Goal: Book appointment/travel/reservation

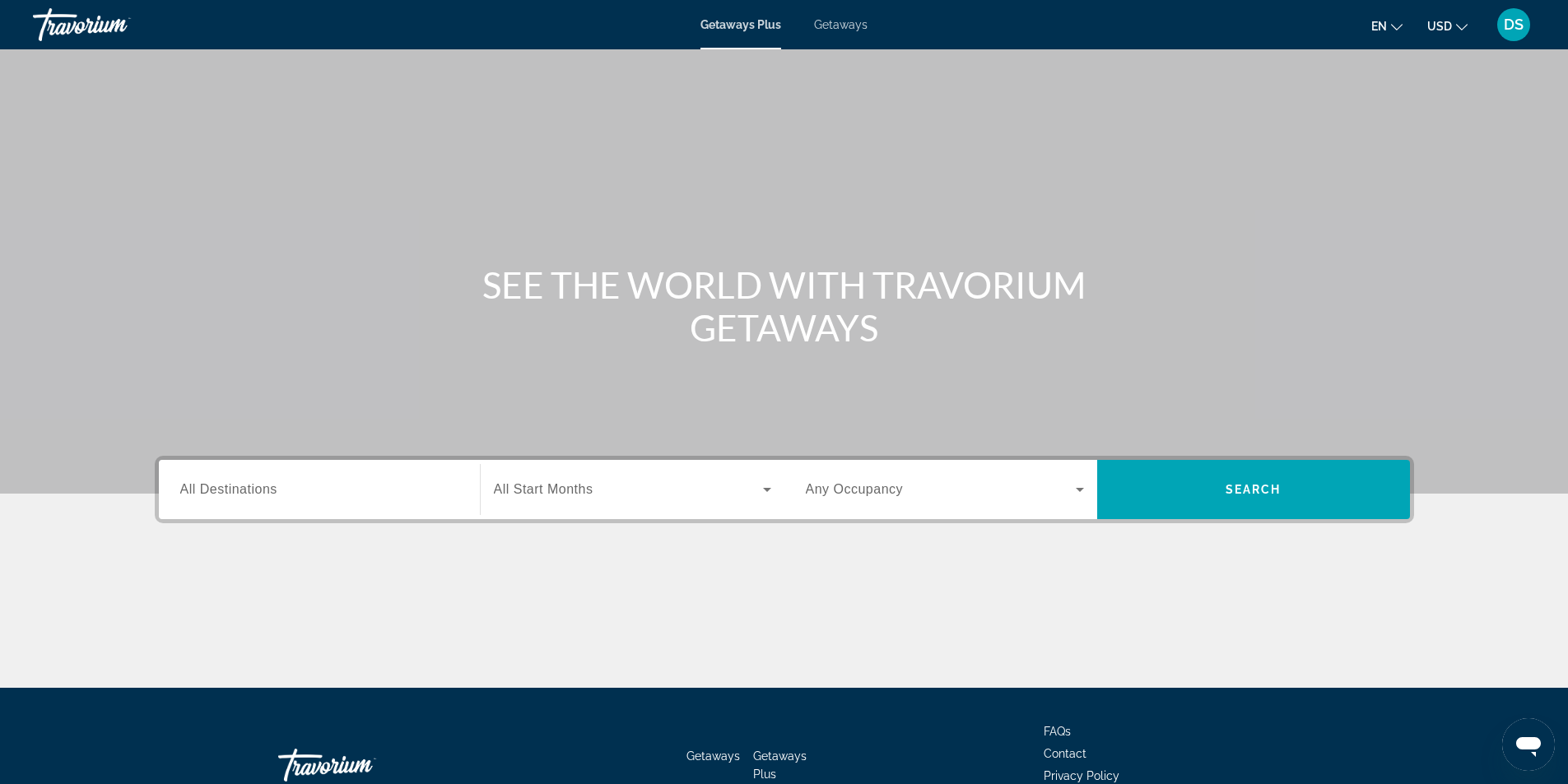
click at [204, 485] on span "All Destinations" at bounding box center [228, 489] width 97 height 14
click at [204, 485] on input "Destination All Destinations" at bounding box center [320, 490] width 278 height 20
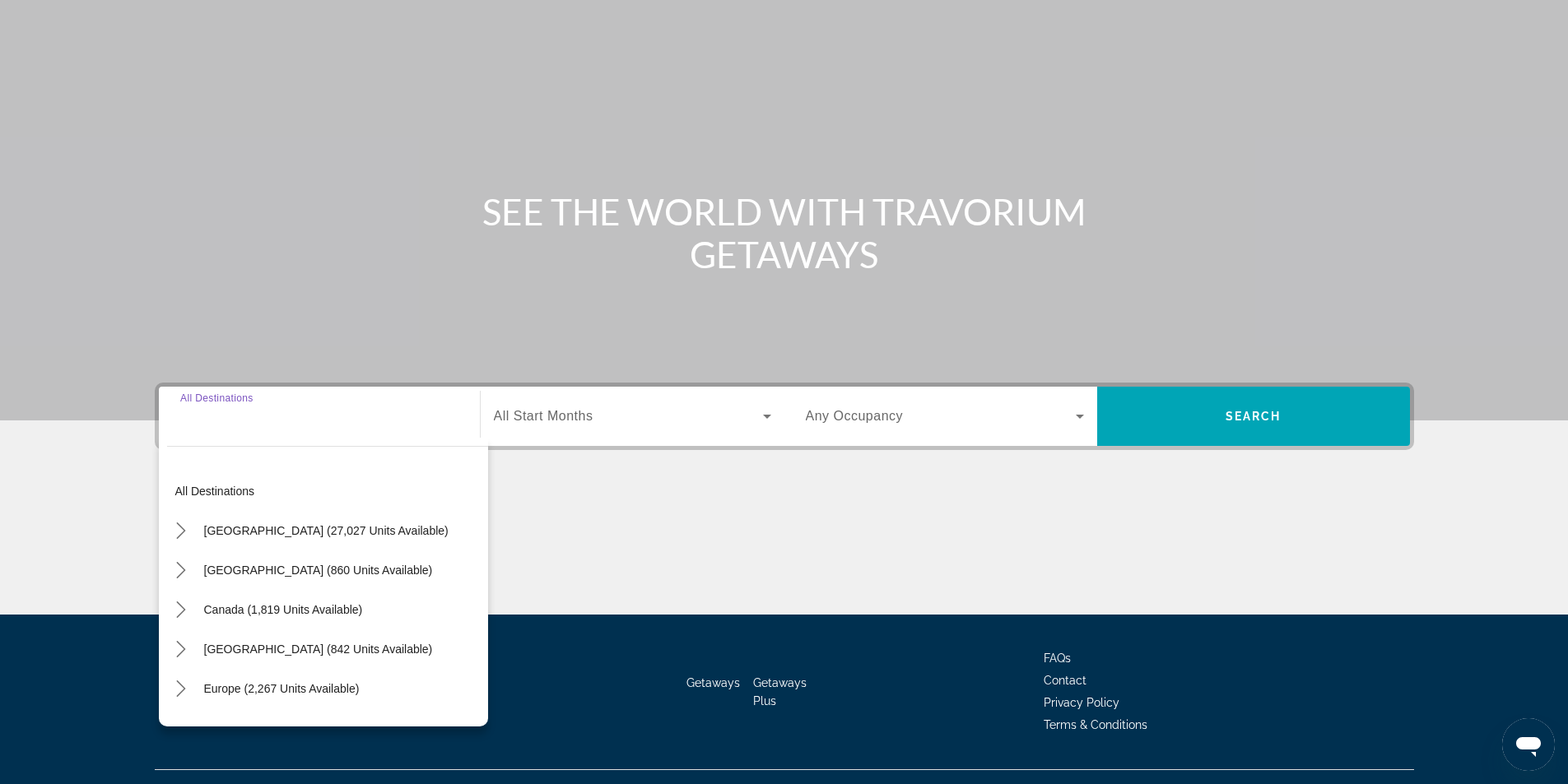
scroll to position [105, 0]
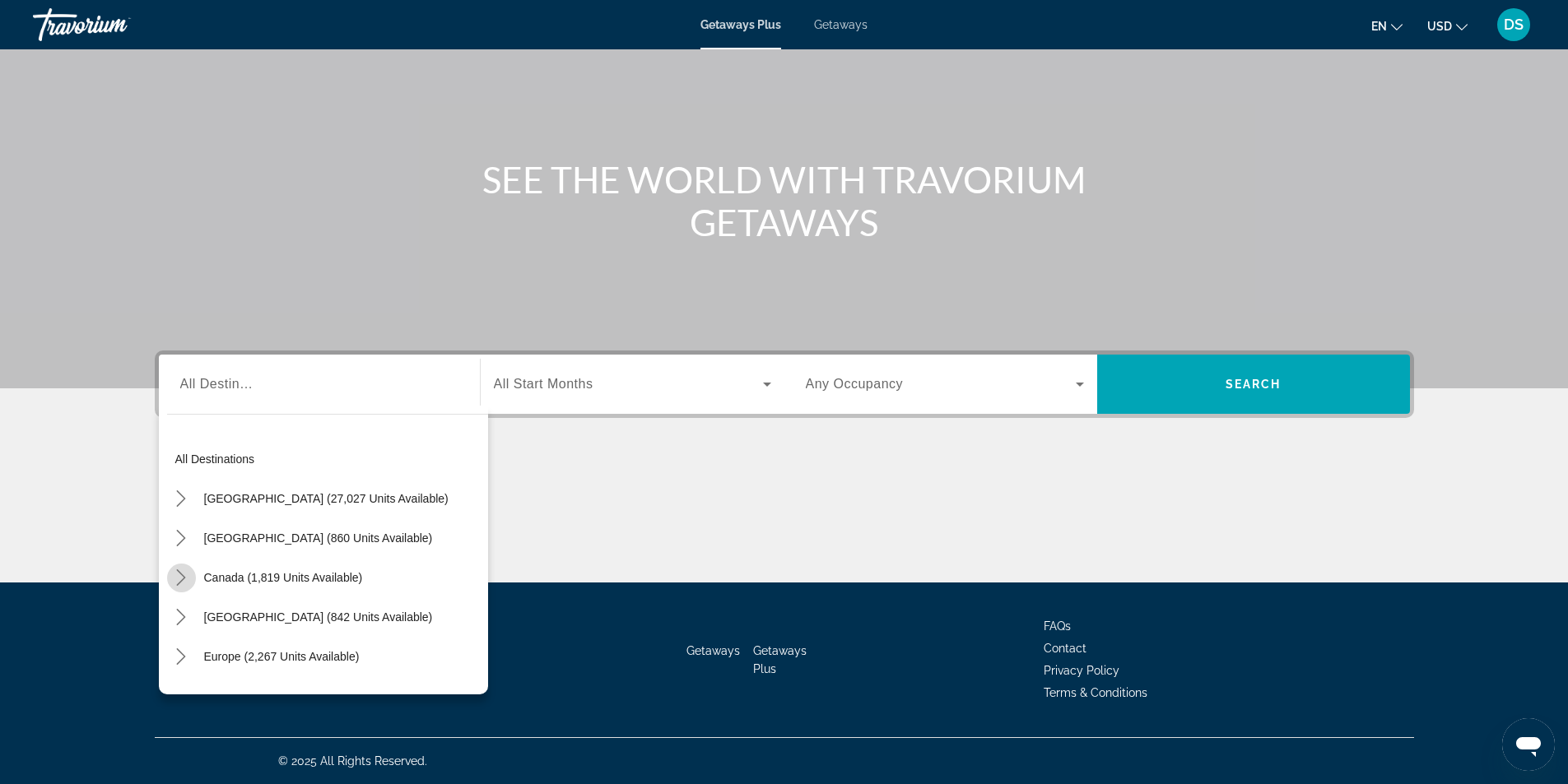
click at [176, 575] on icon "Toggle Canada (1,819 units available) submenu" at bounding box center [181, 578] width 17 height 17
click at [244, 656] on span "Western Canada (666 units available)" at bounding box center [289, 657] width 195 height 13
type input "**********"
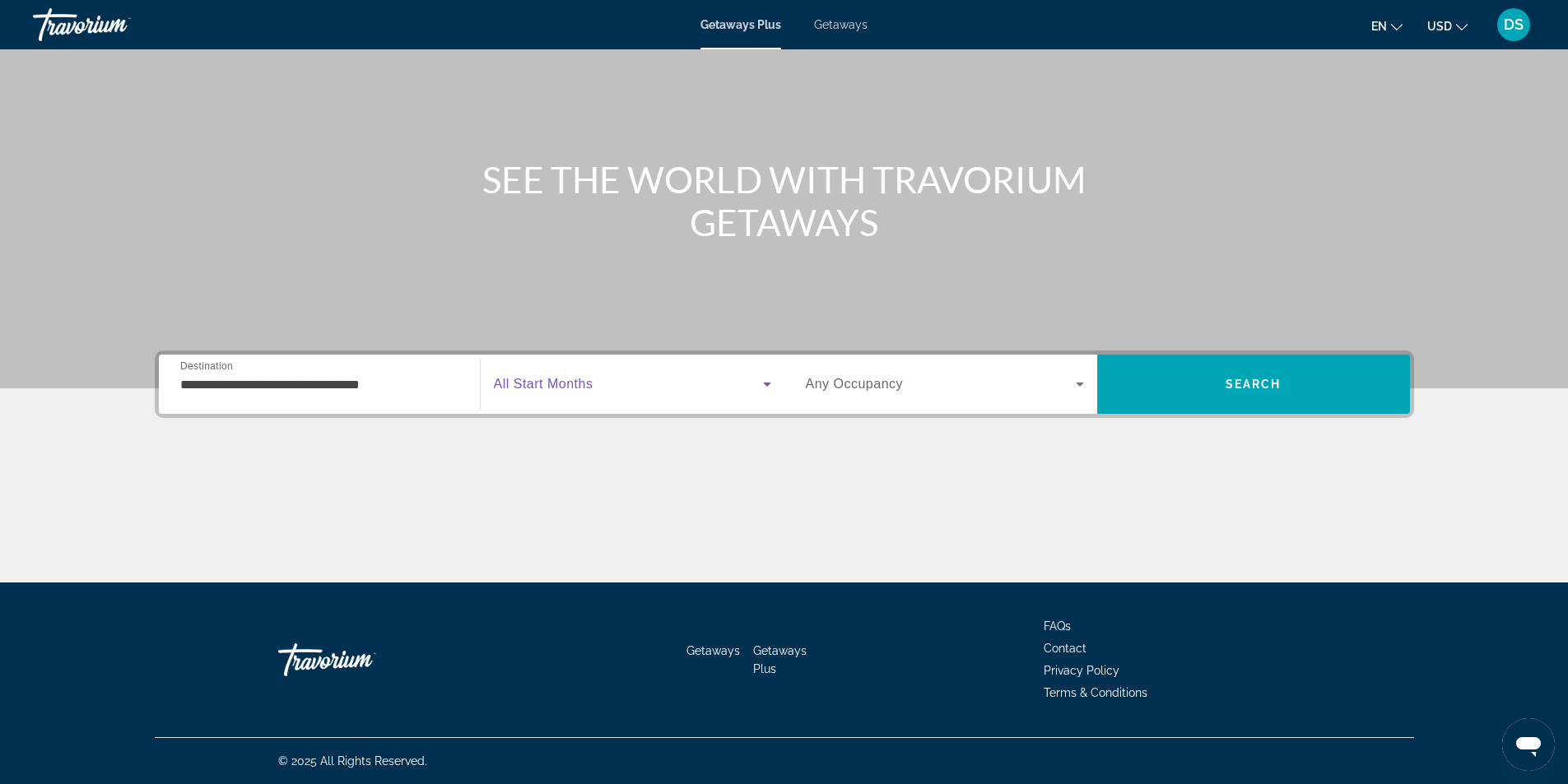
click at [619, 387] on span "Search widget" at bounding box center [628, 384] width 269 height 20
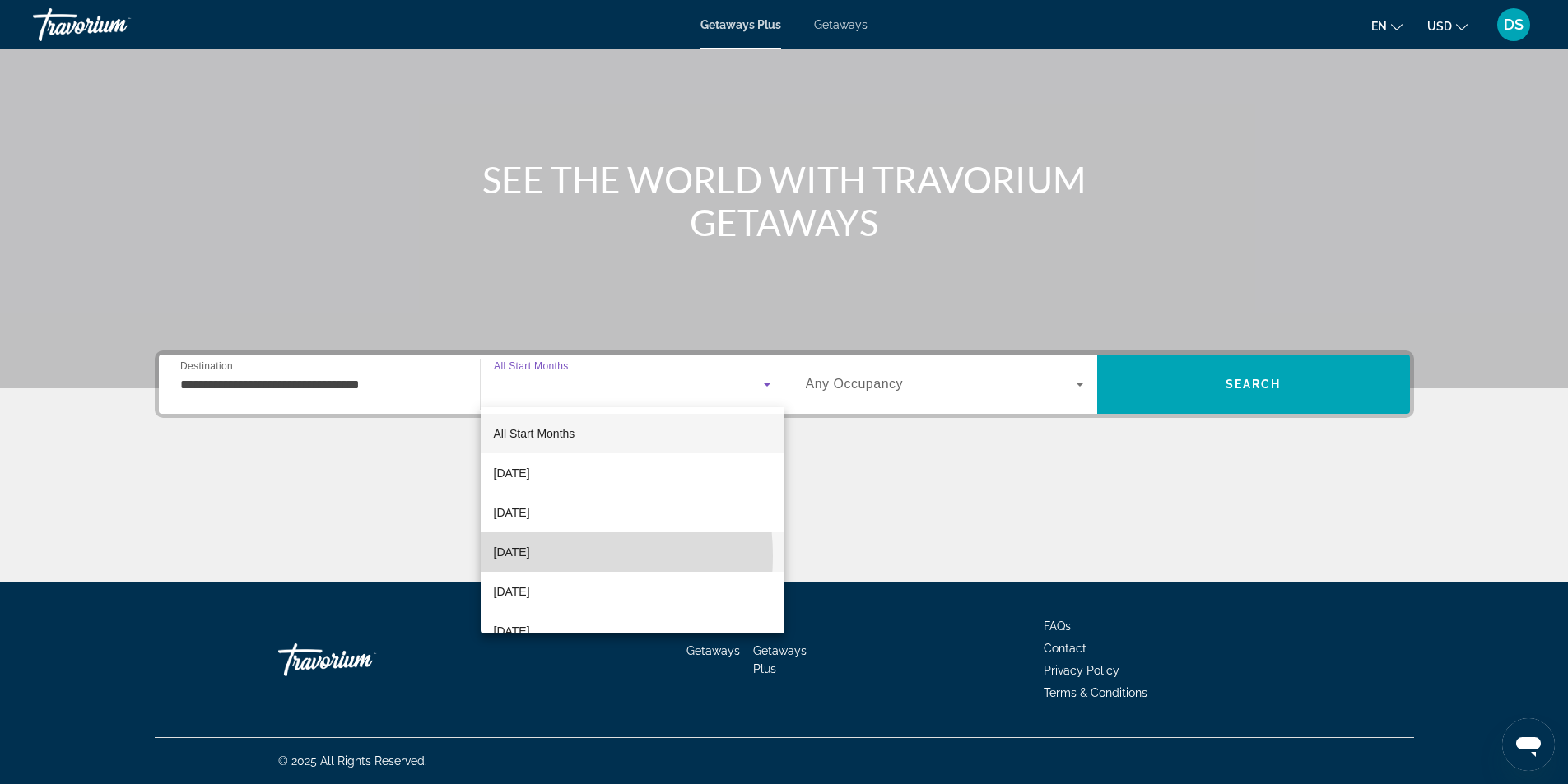
click at [520, 557] on span "[DATE]" at bounding box center [511, 552] width 37 height 20
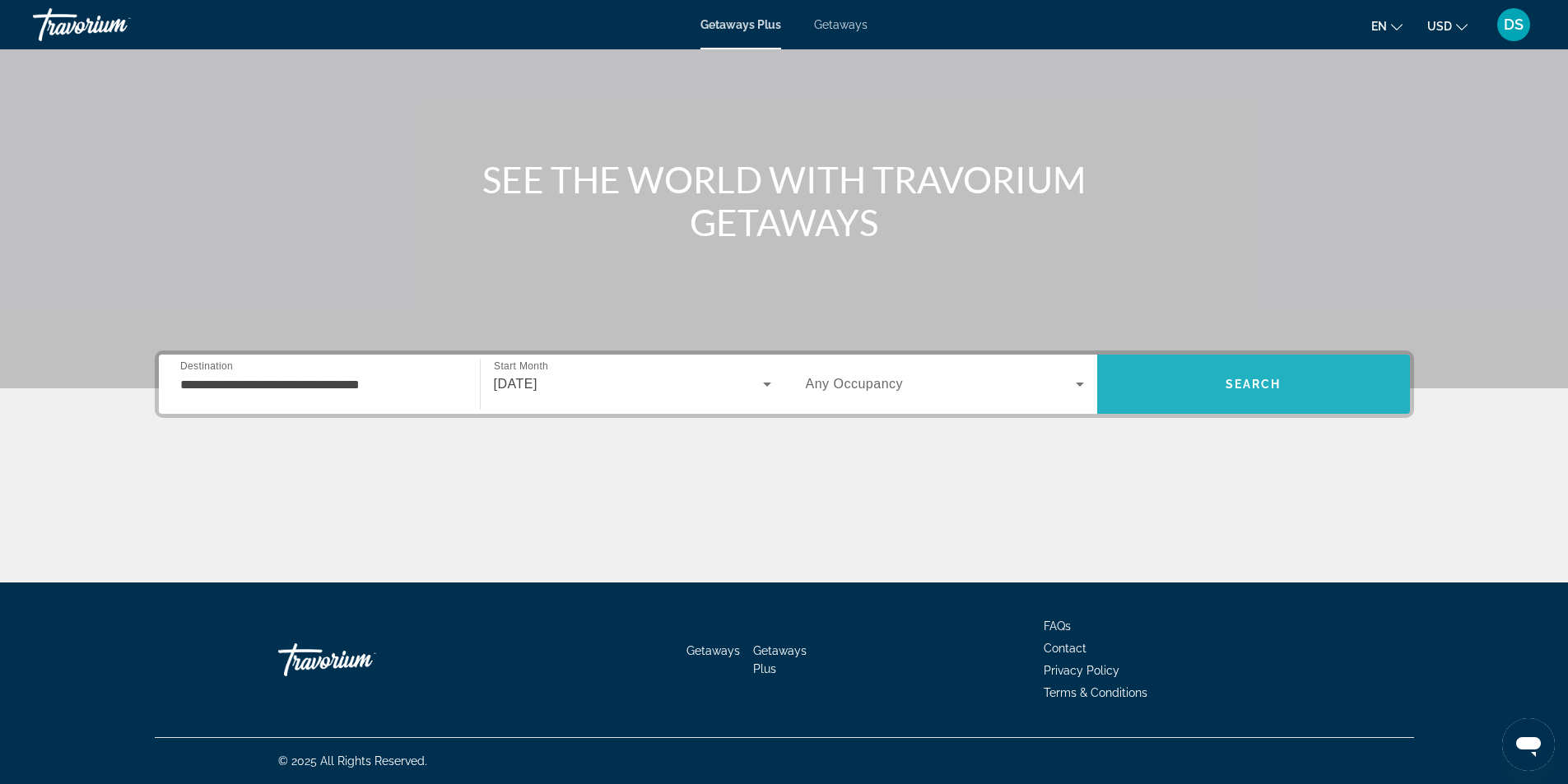
click at [1184, 378] on span "Search" at bounding box center [1253, 384] width 313 height 39
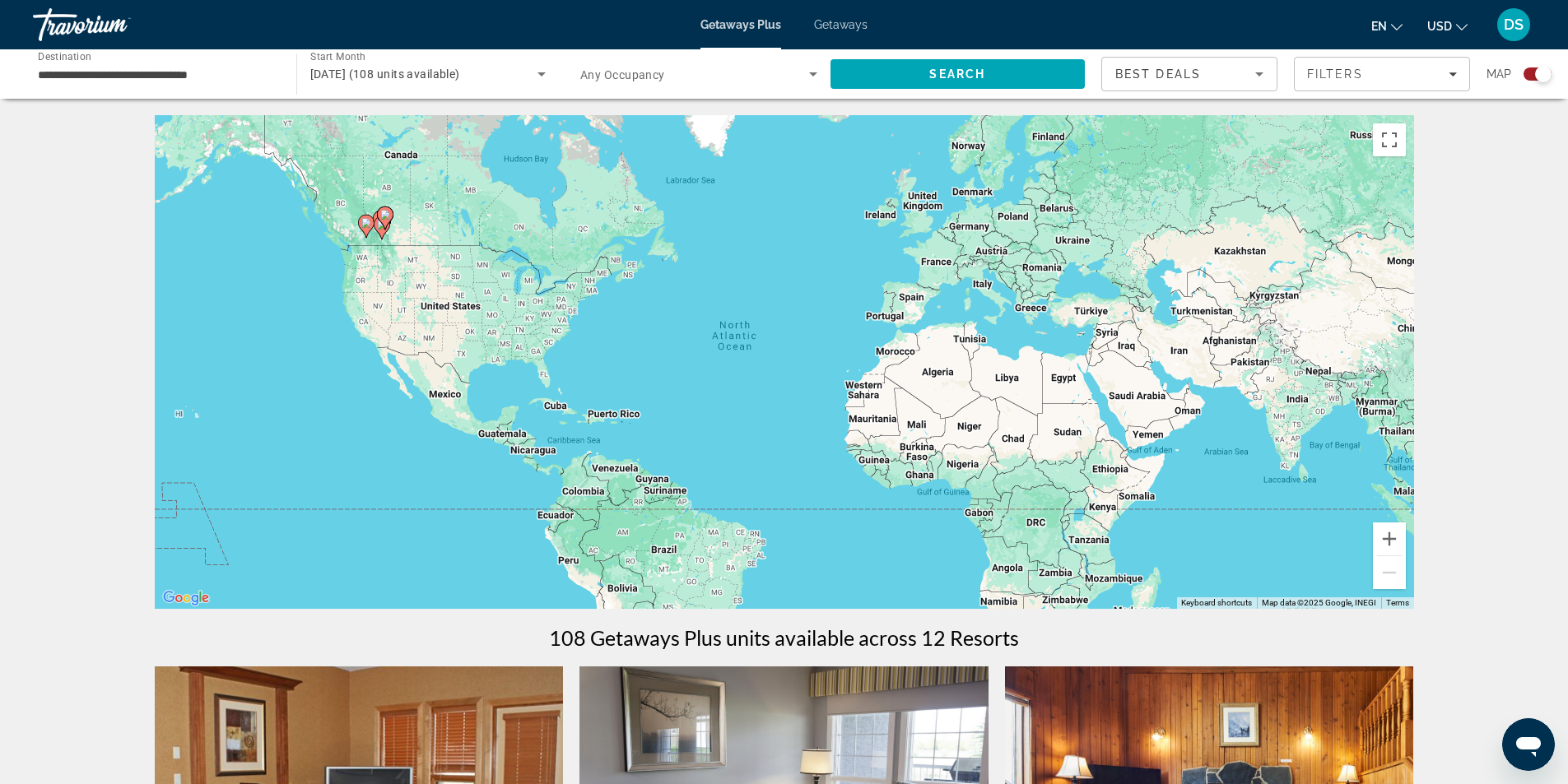
click at [344, 75] on span "[DATE] (108 units available)" at bounding box center [384, 74] width 149 height 13
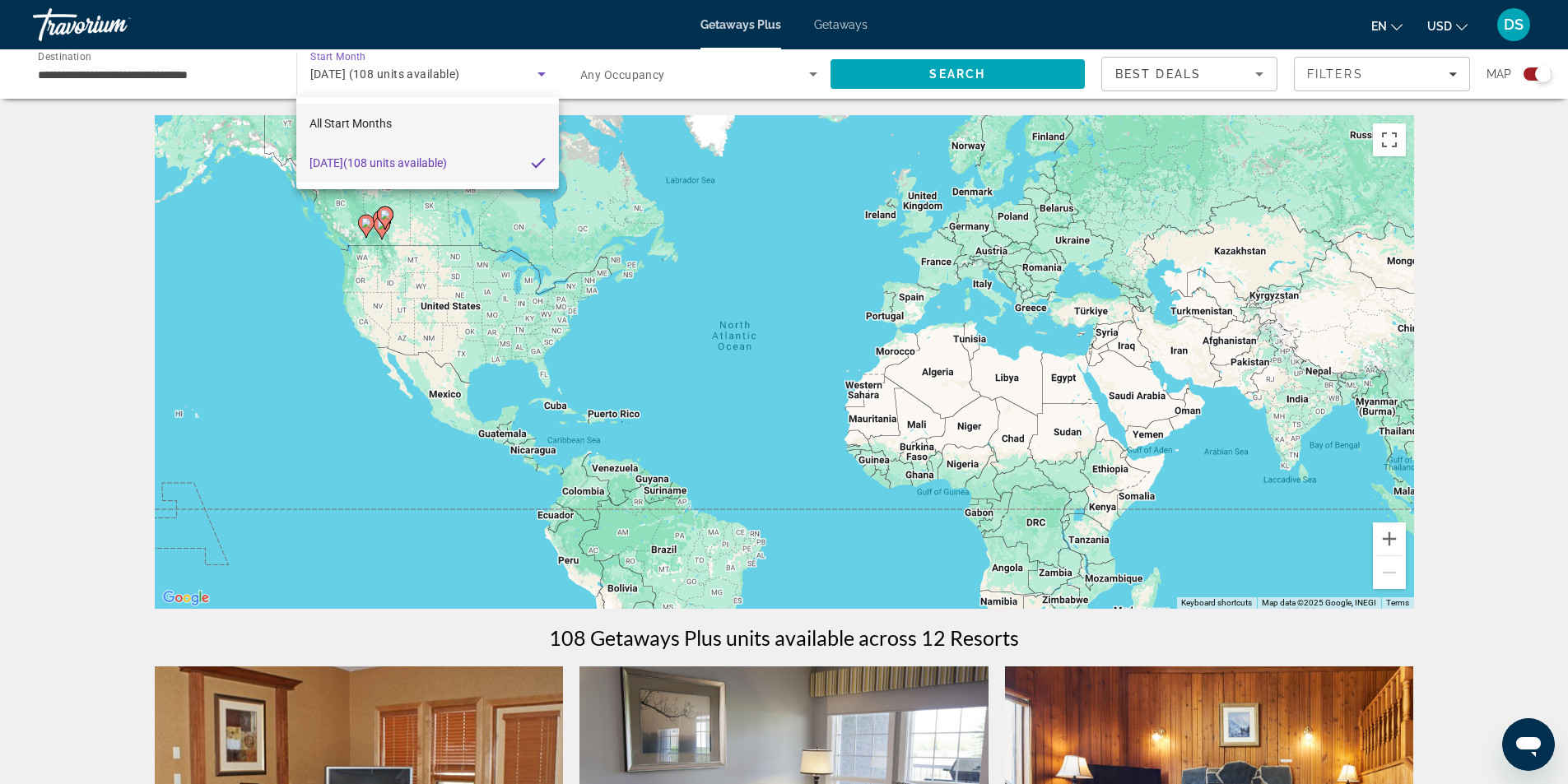
click at [322, 122] on span "All Start Months" at bounding box center [351, 123] width 83 height 13
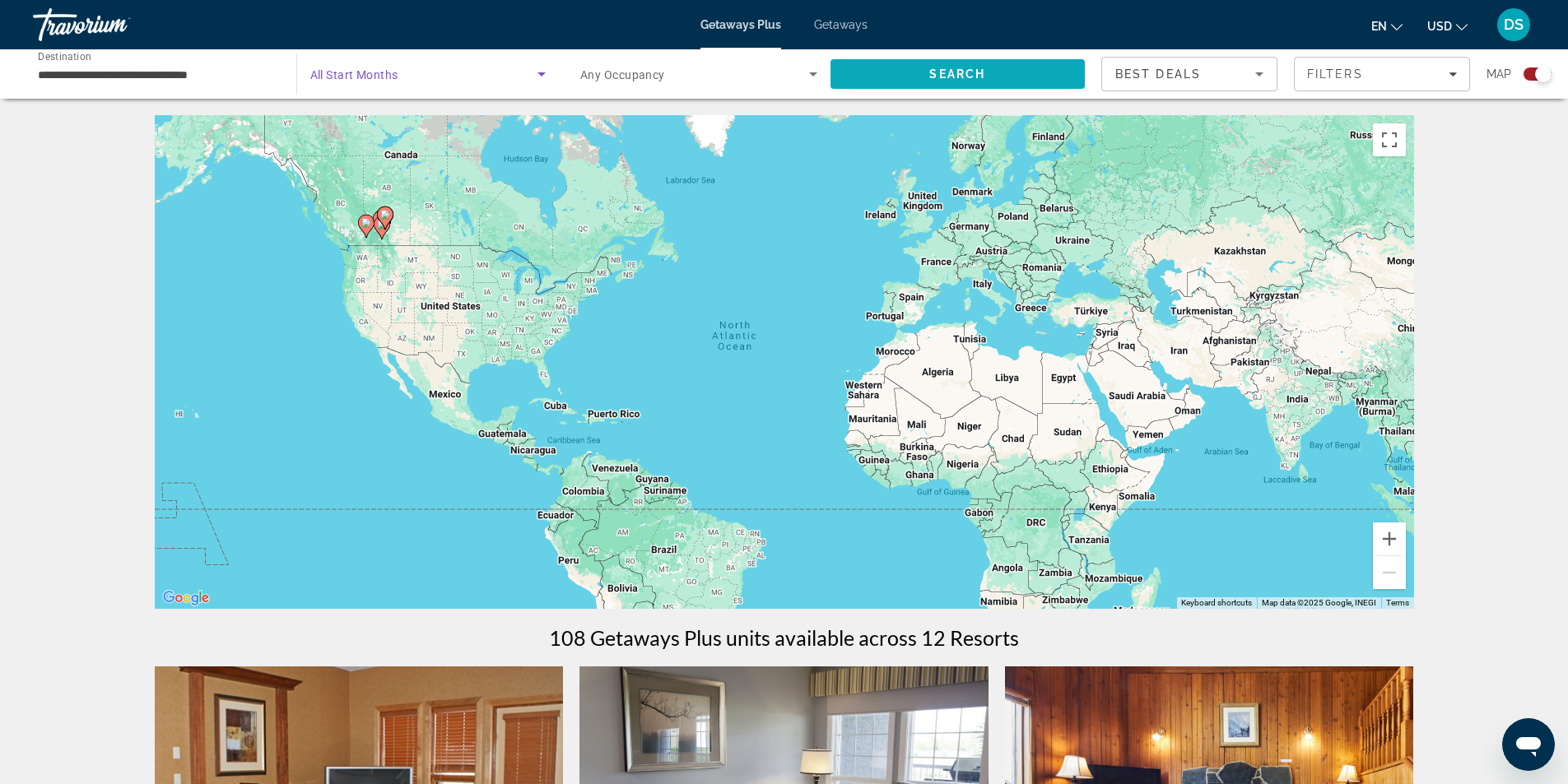
click at [925, 73] on span "Search" at bounding box center [957, 74] width 255 height 39
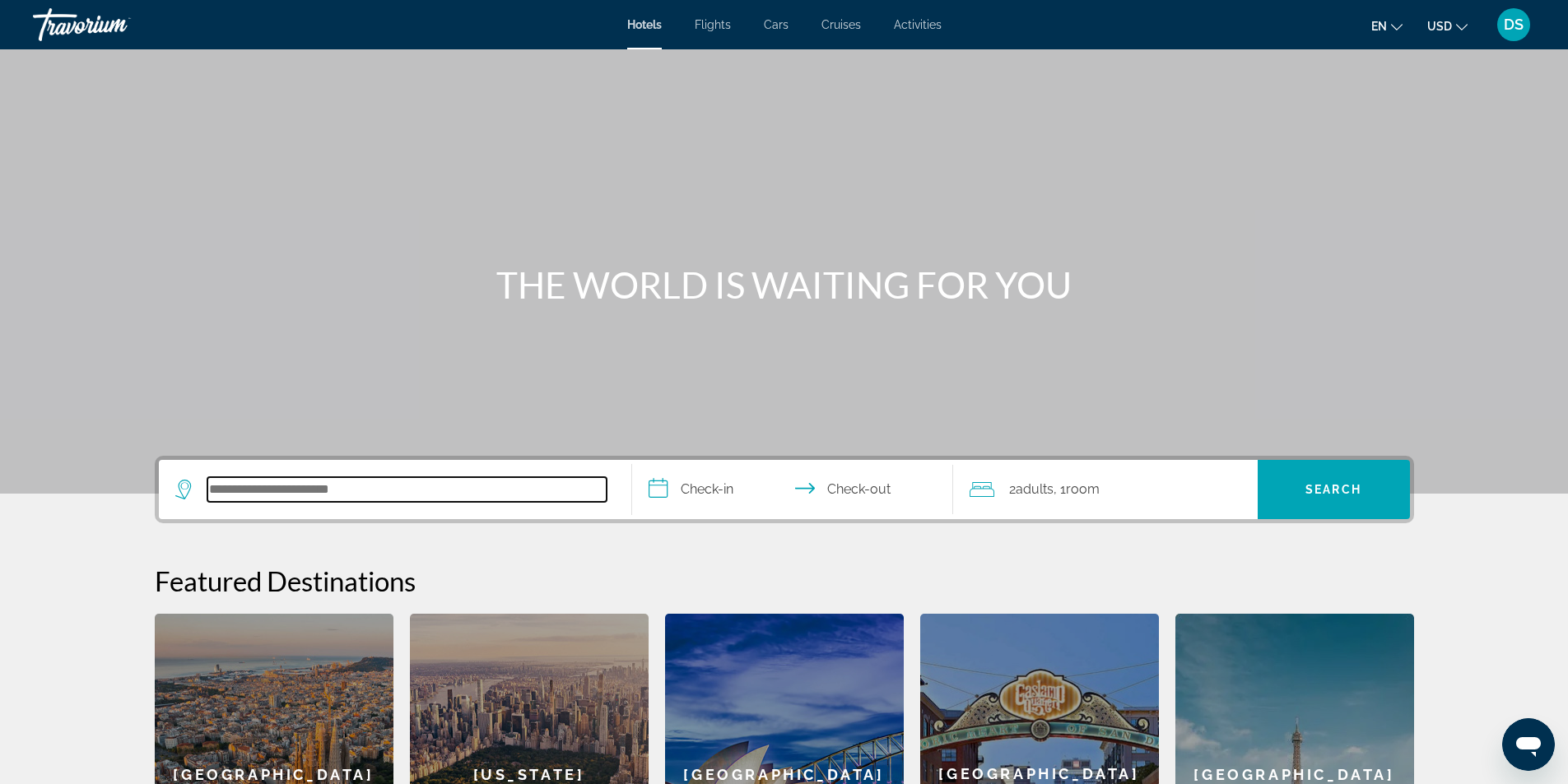
click at [241, 492] on input "Search hotel destination" at bounding box center [407, 490] width 400 height 24
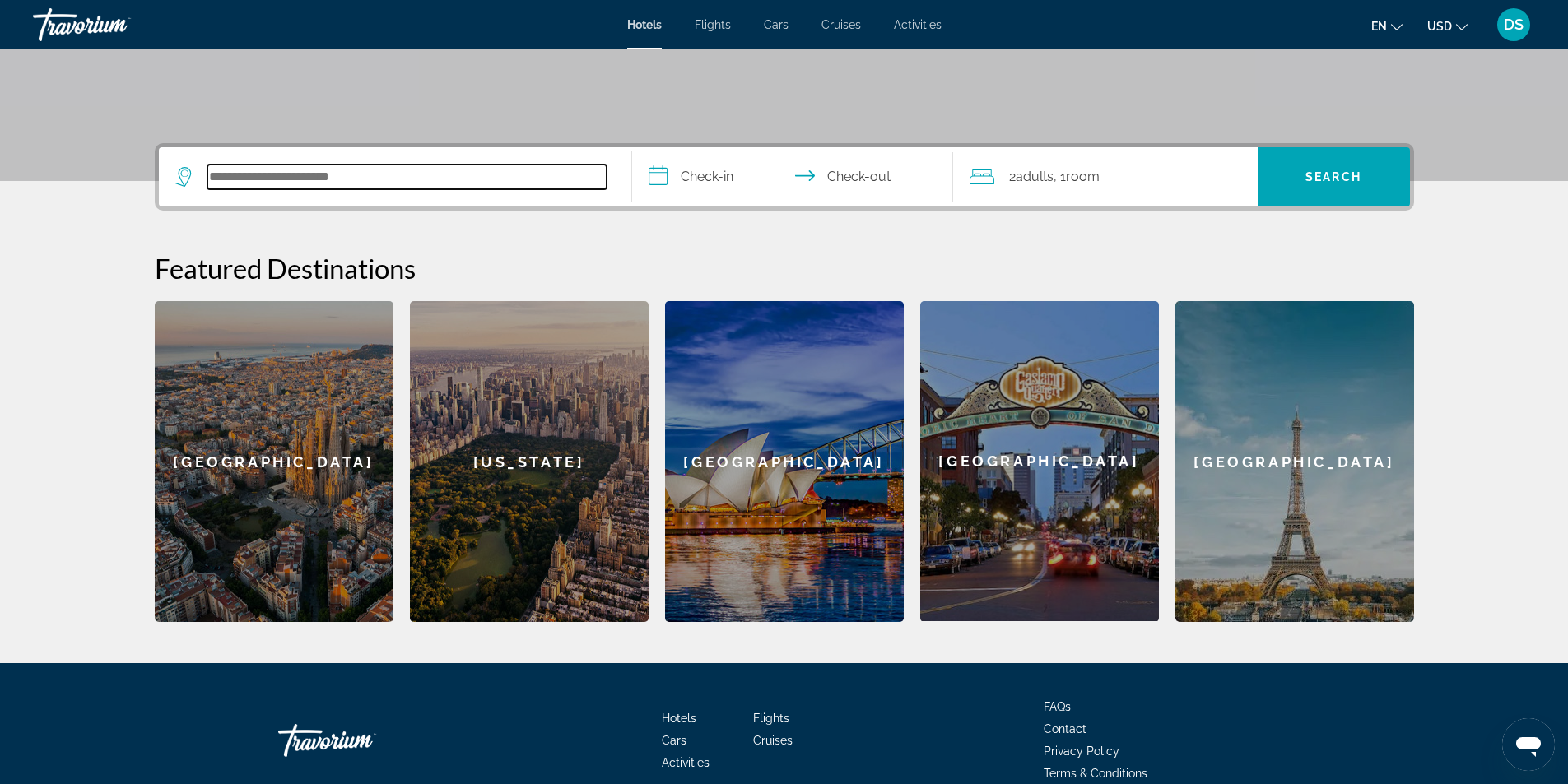
scroll to position [64, 0]
